Goal: Find specific page/section: Find specific page/section

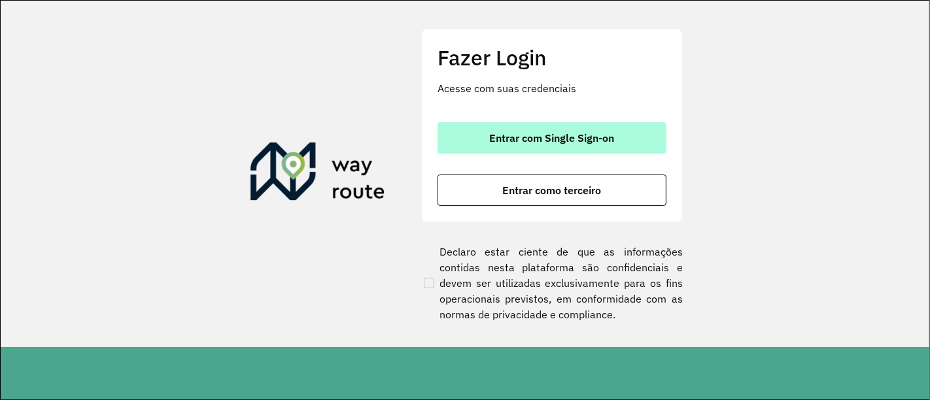
click at [553, 141] on span "Entrar com Single Sign-on" at bounding box center [552, 138] width 125 height 10
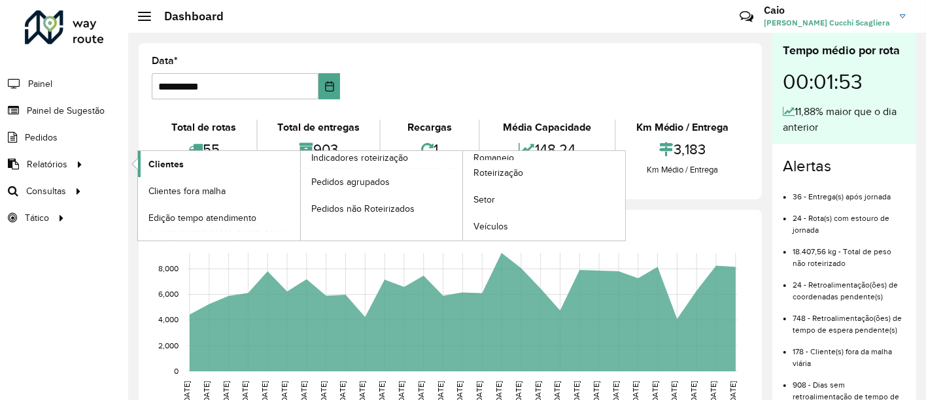
click at [175, 171] on link "Clientes" at bounding box center [219, 164] width 162 height 26
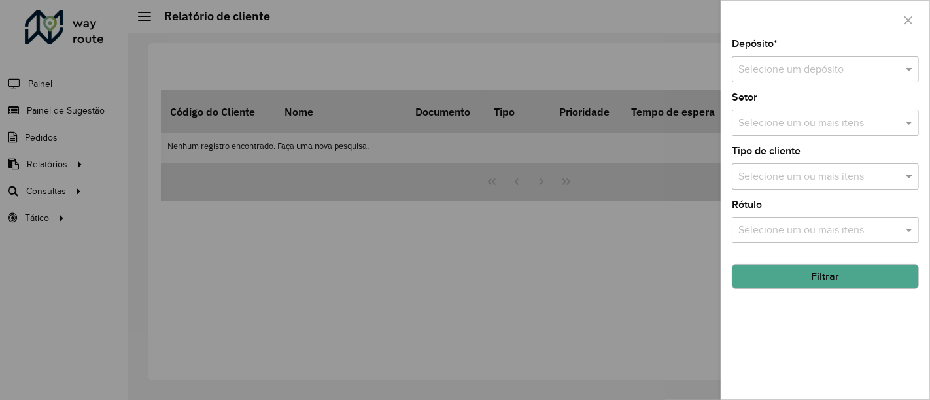
click at [788, 66] on input "text" at bounding box center [812, 70] width 148 height 16
click at [778, 99] on div "CDD Suzano" at bounding box center [825, 107] width 186 height 22
click at [775, 123] on input "text" at bounding box center [818, 124] width 167 height 16
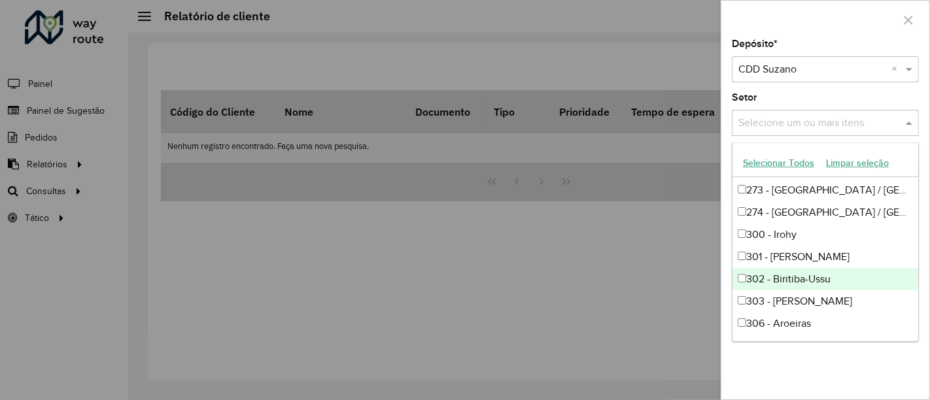
scroll to position [670, 0]
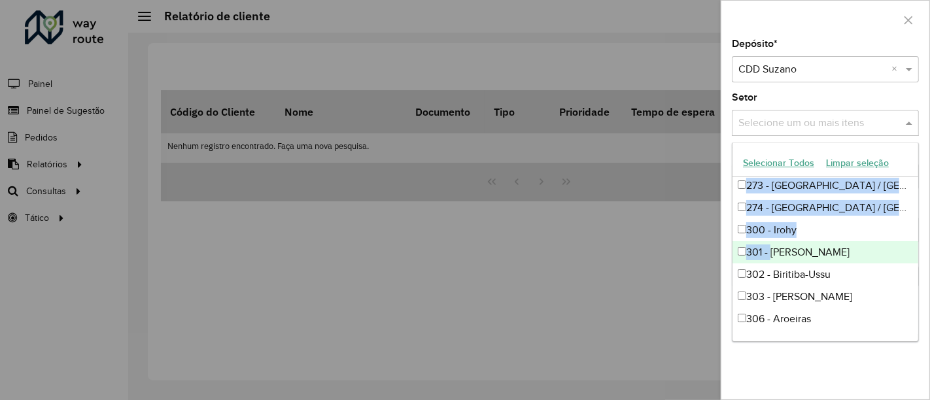
drag, startPoint x: 568, startPoint y: 311, endPoint x: 769, endPoint y: 249, distance: 210.6
click at [769, 249] on body "Aguarde... Pop-up bloqueado! Seu navegador bloqueou automáticamente a abertura …" at bounding box center [465, 200] width 930 height 400
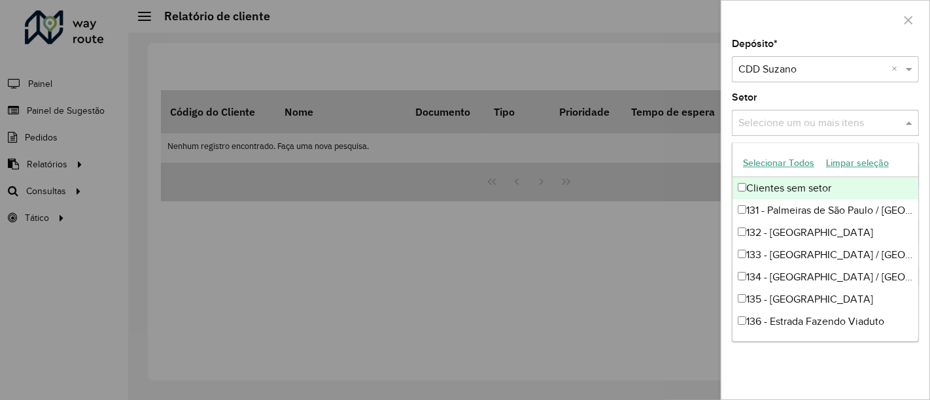
click at [771, 116] on input "text" at bounding box center [818, 124] width 167 height 16
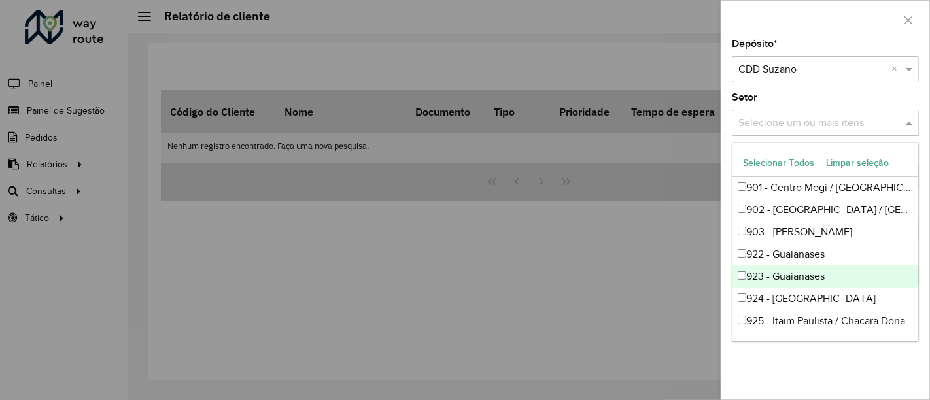
scroll to position [1265, 0]
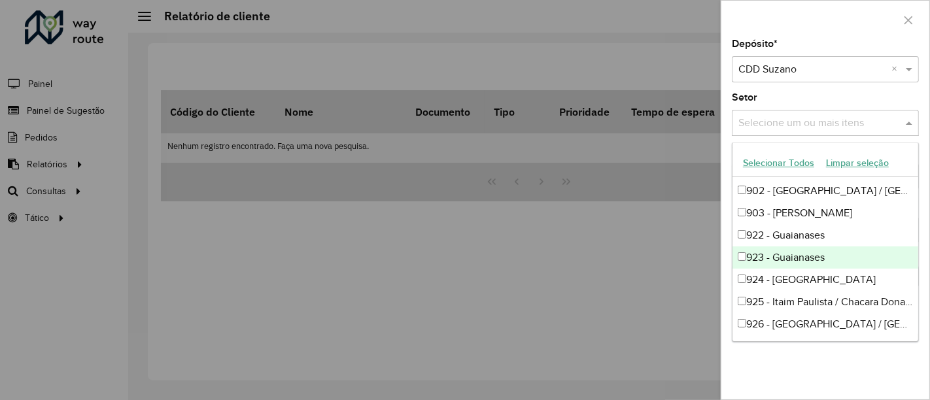
click at [657, 253] on div at bounding box center [465, 200] width 930 height 400
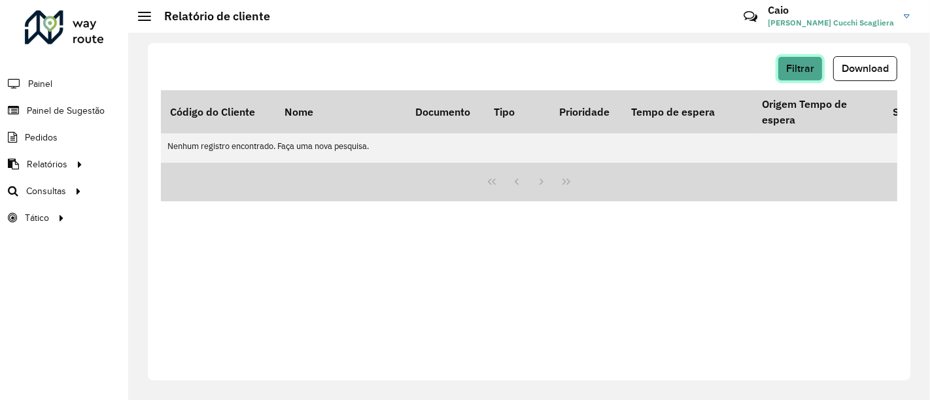
click at [794, 67] on span "Filtrar" at bounding box center [800, 68] width 28 height 11
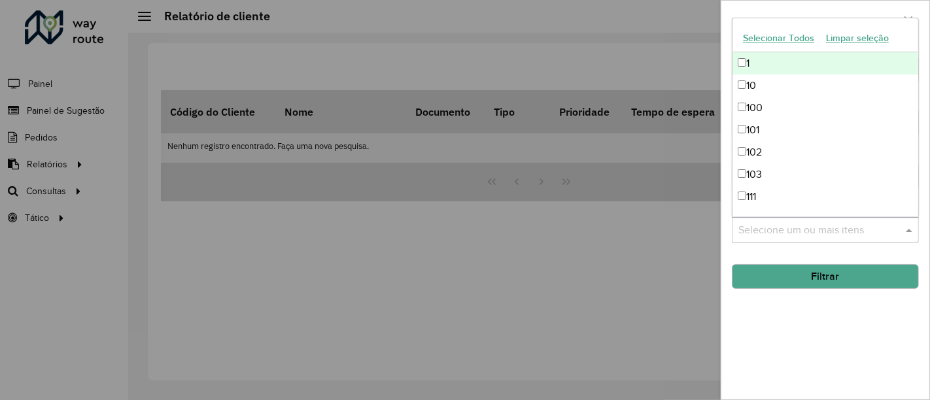
click at [795, 223] on input "text" at bounding box center [818, 231] width 167 height 16
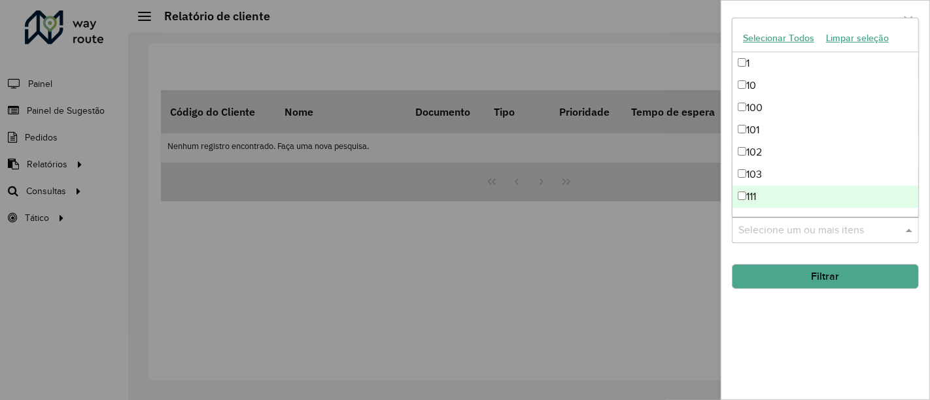
click at [668, 154] on div at bounding box center [465, 200] width 930 height 400
